Goal: Check status

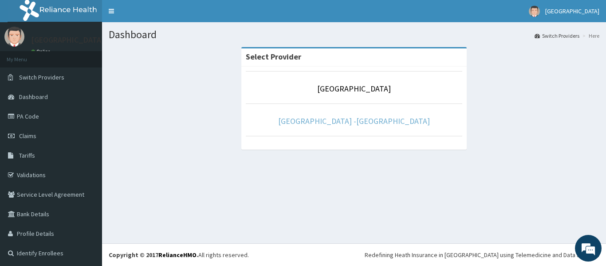
click at [342, 117] on link "[GEOGRAPHIC_DATA] -[GEOGRAPHIC_DATA]" at bounding box center [354, 121] width 152 height 10
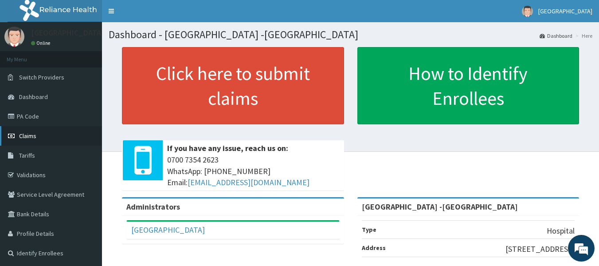
click at [21, 137] on span "Claims" at bounding box center [27, 136] width 17 height 8
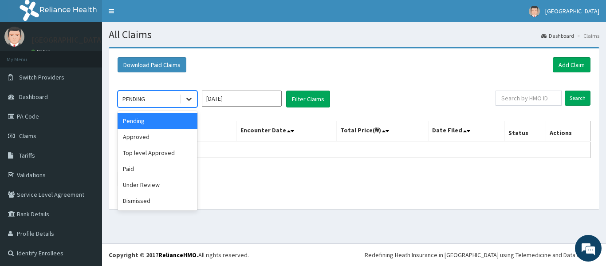
click at [189, 100] on icon at bounding box center [188, 99] width 5 height 3
click at [182, 139] on div "Approved" at bounding box center [158, 137] width 80 height 16
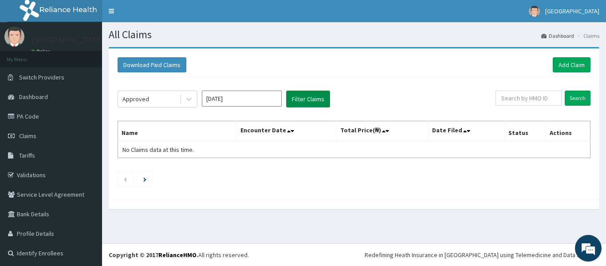
click at [300, 97] on button "Filter Claims" at bounding box center [308, 98] width 44 height 17
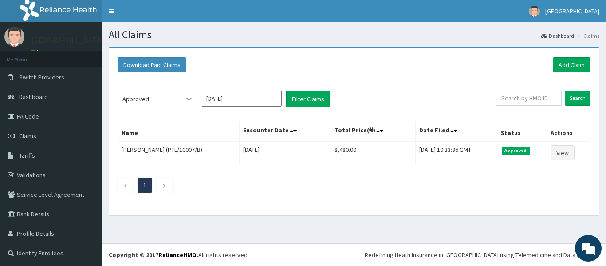
click at [191, 98] on icon at bounding box center [188, 99] width 5 height 3
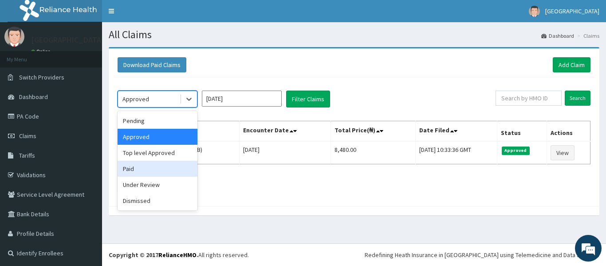
click at [160, 169] on div "Paid" at bounding box center [158, 169] width 80 height 16
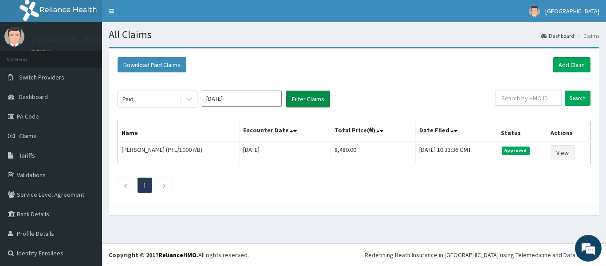
click at [300, 95] on button "Filter Claims" at bounding box center [308, 98] width 44 height 17
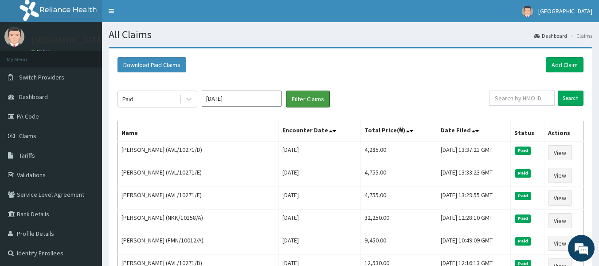
scroll to position [44, 0]
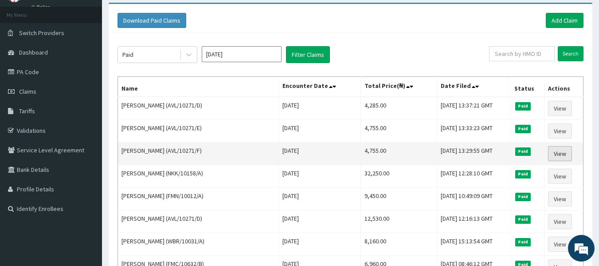
click at [561, 157] on link "View" at bounding box center [560, 153] width 24 height 15
